Goal: Task Accomplishment & Management: Manage account settings

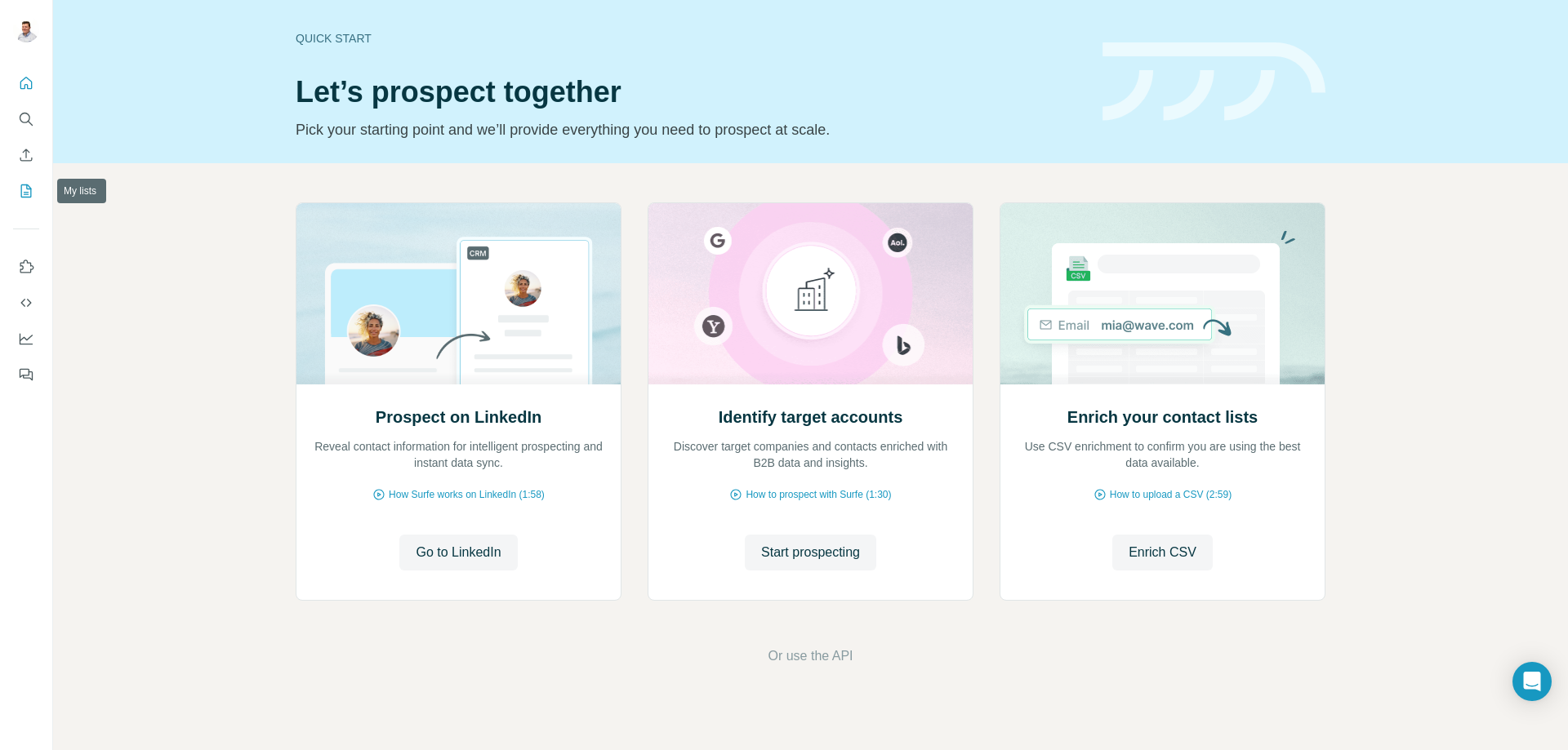
click at [31, 186] on icon "My lists" at bounding box center [26, 190] width 16 height 16
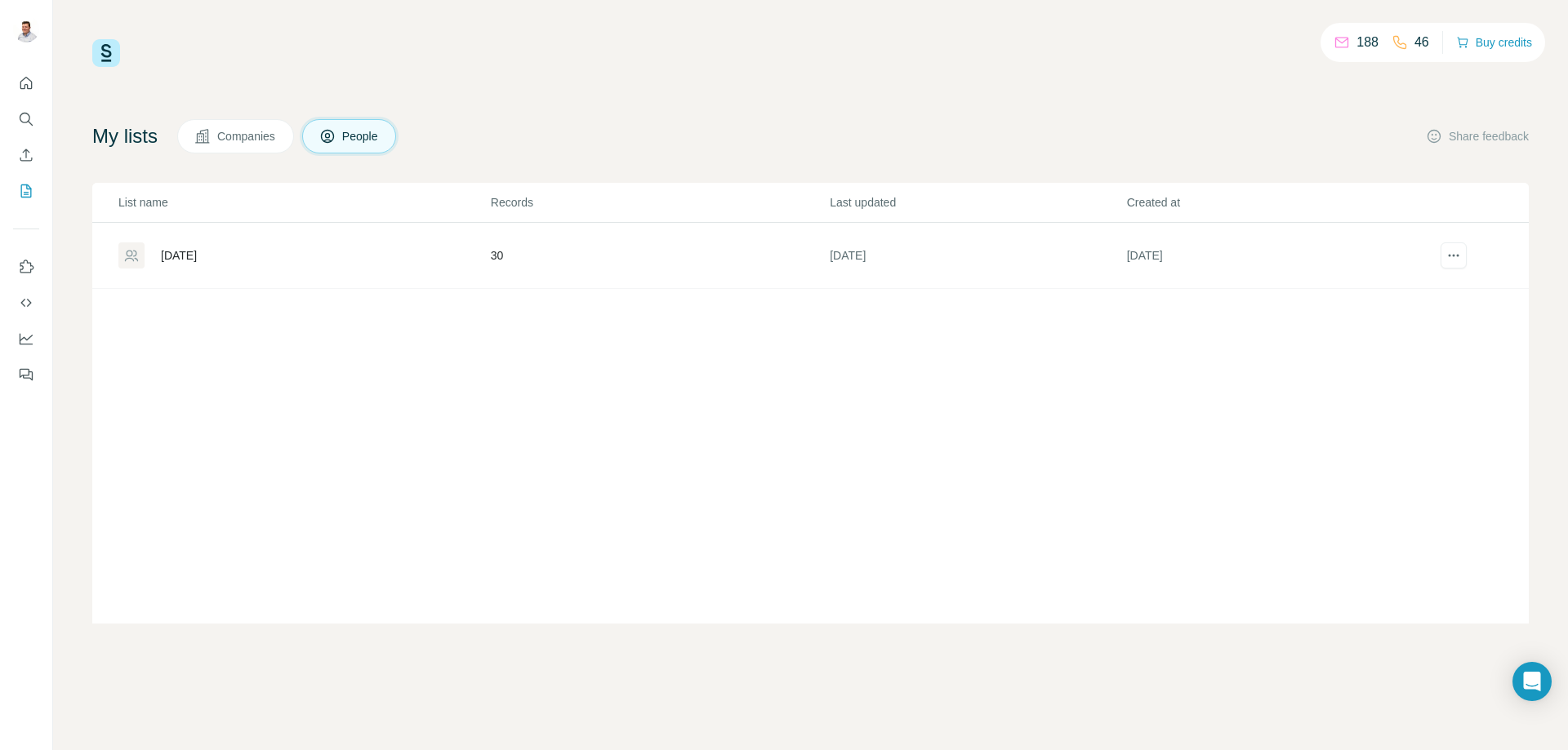
click at [960, 65] on div "188 46 Buy credits" at bounding box center [811, 54] width 1437 height 28
click at [913, 143] on div "My lists Companies People Share feedback" at bounding box center [811, 136] width 1437 height 35
click at [230, 283] on td "[DATE]" at bounding box center [291, 256] width 398 height 66
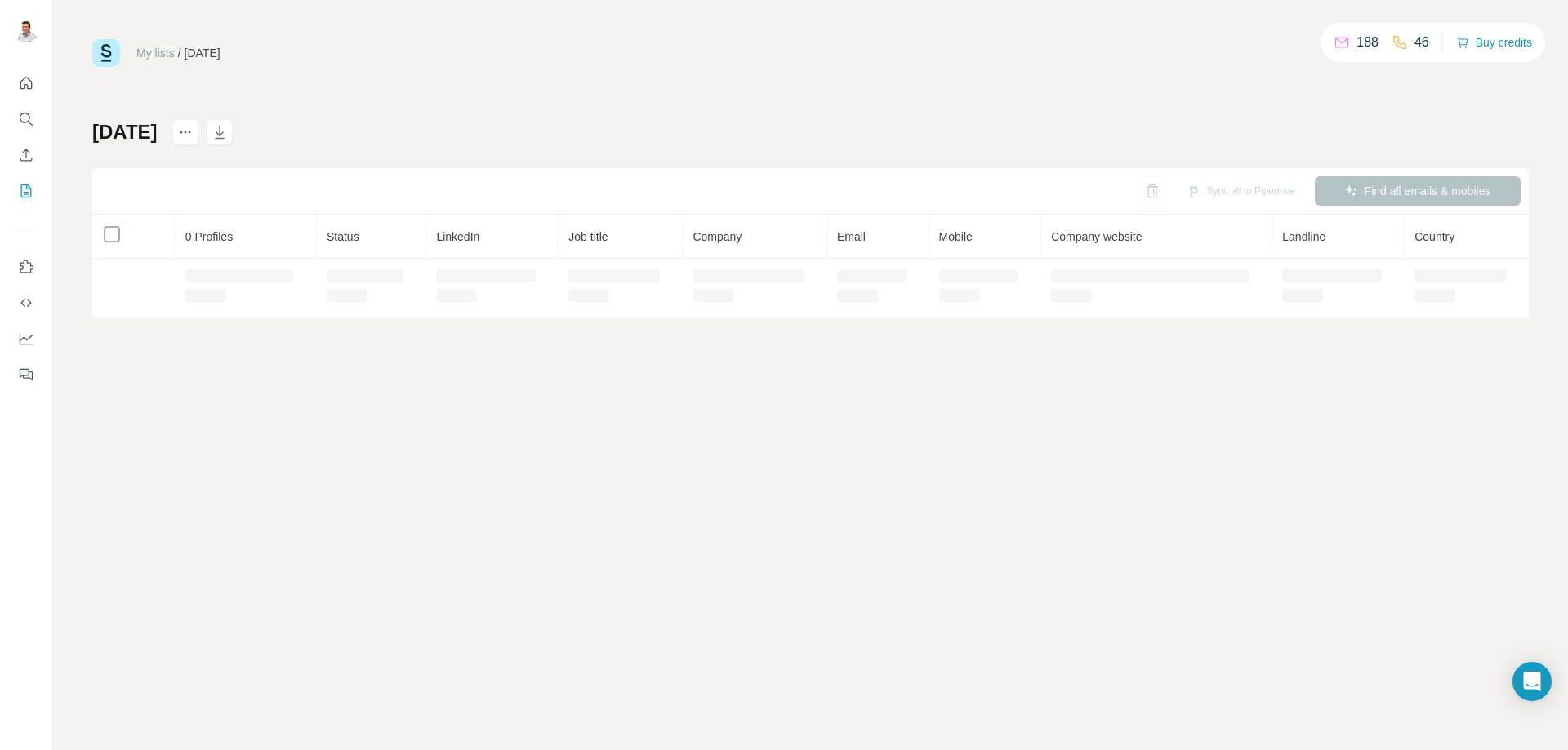
click at [227, 262] on td at bounding box center [246, 288] width 141 height 59
